Goal: Find specific page/section: Find specific page/section

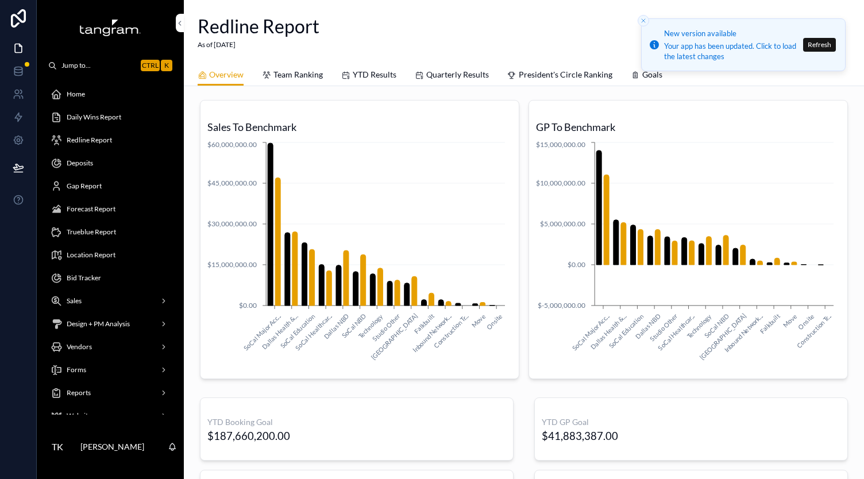
click at [318, 76] on span "Team Ranking" at bounding box center [297, 74] width 49 height 11
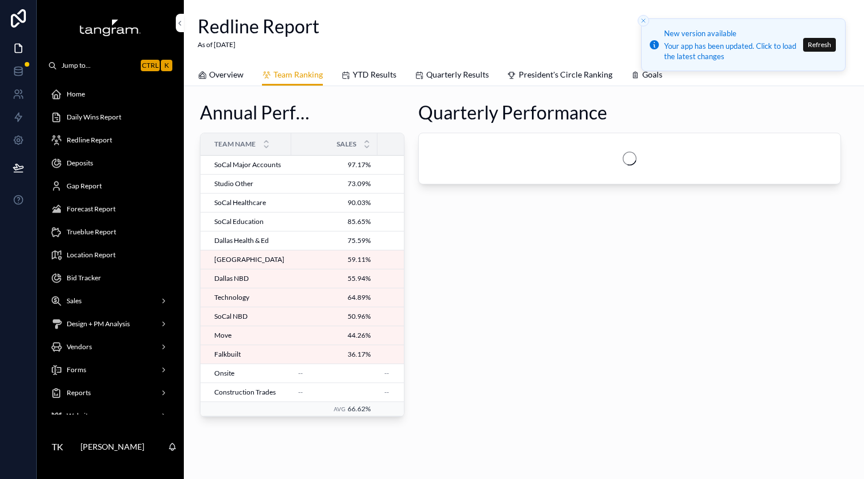
click at [380, 75] on span "YTD Results" at bounding box center [375, 74] width 44 height 11
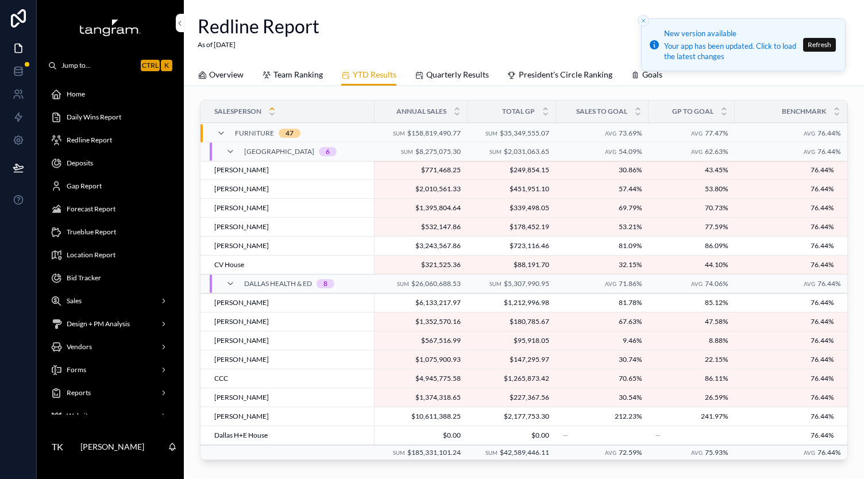
click at [366, 30] on div "Redline Report As of [DATE]" at bounding box center [524, 32] width 652 height 36
click at [641, 19] on line "Close toast" at bounding box center [642, 20] width 3 height 3
click at [366, 24] on div "Redline Report As of [DATE]" at bounding box center [524, 32] width 652 height 36
click at [482, 50] on div "Redline Report As of [DATE]" at bounding box center [524, 32] width 652 height 64
click at [432, 23] on div "Redline Report As of [DATE]" at bounding box center [524, 32] width 652 height 36
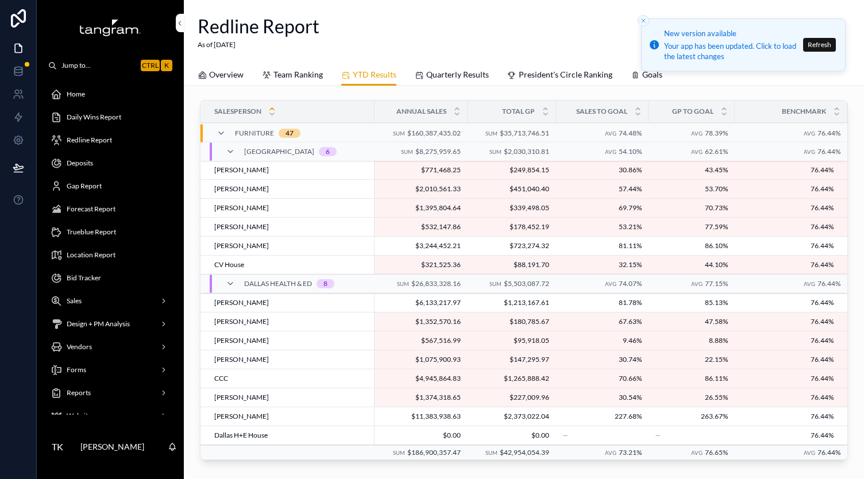
click at [227, 149] on icon "scrollable content" at bounding box center [230, 150] width 9 height 9
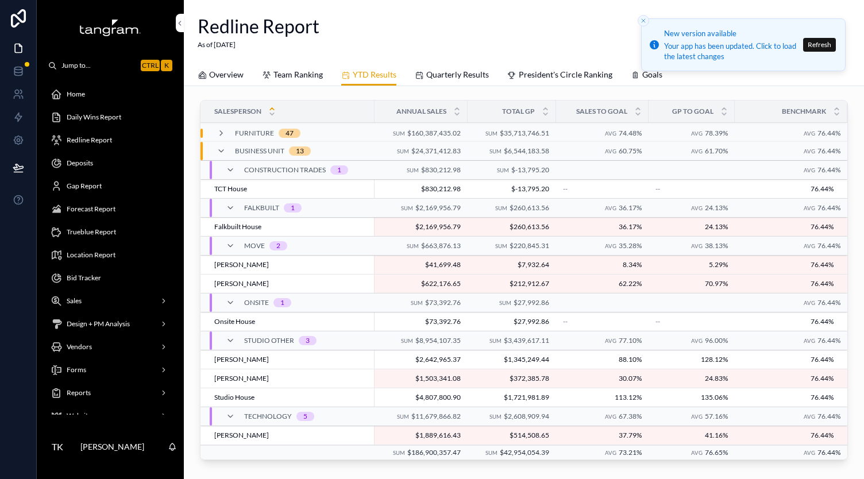
click at [224, 134] on icon "scrollable content" at bounding box center [220, 132] width 9 height 9
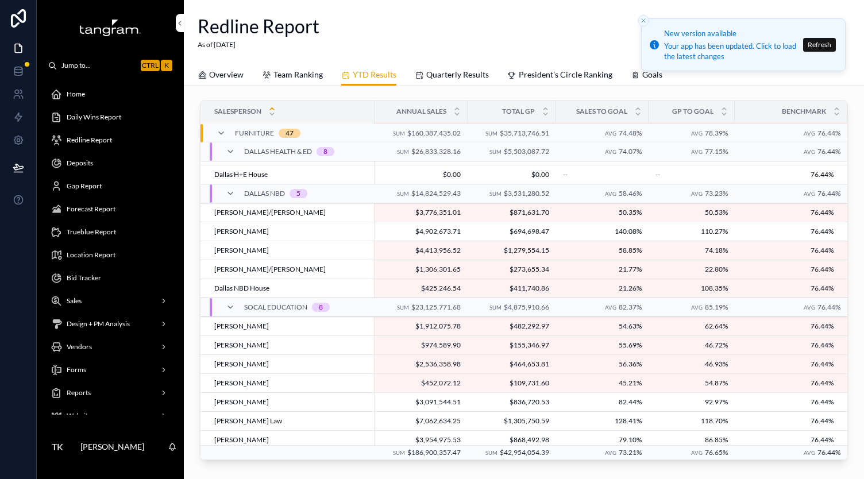
scroll to position [274, 0]
